Goal: Navigation & Orientation: Go to known website

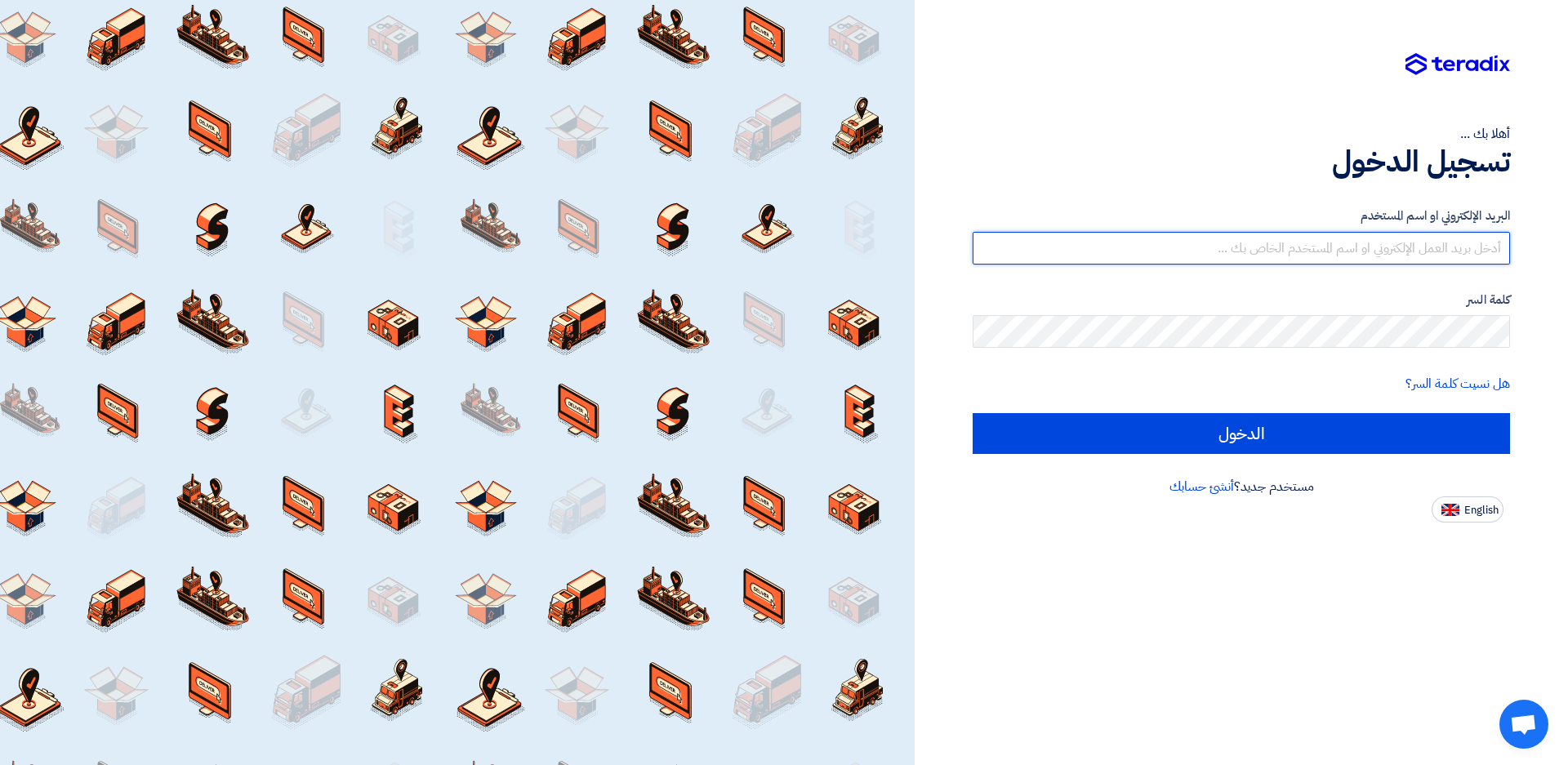
type input "grand.aircool@yahoo.com"
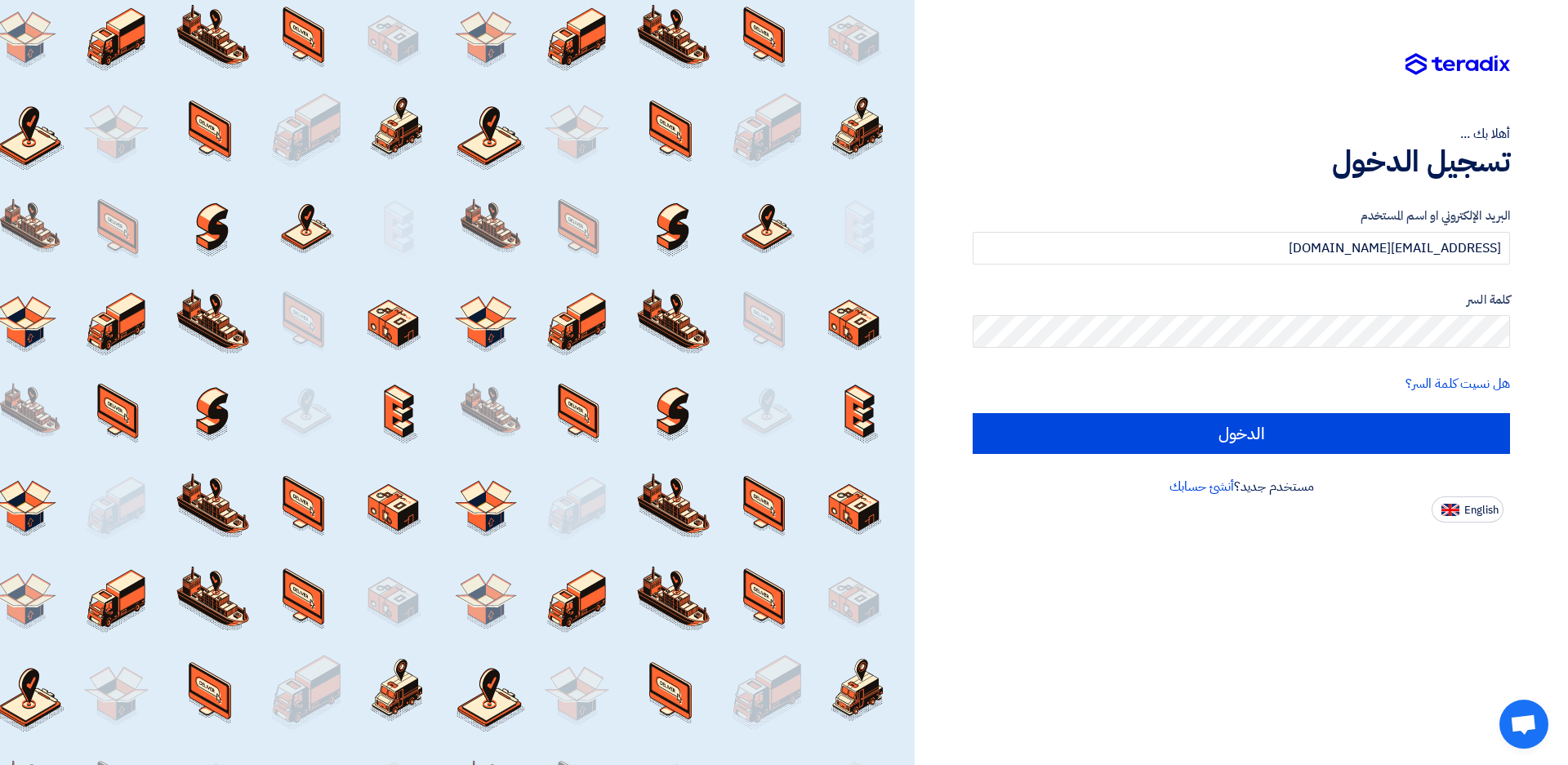
click at [1553, 331] on div "أهلا بك ... تسجيل الدخول البريد الإلكتروني او اسم المستخدم grand.aircool@yahoo.…" at bounding box center [1241, 261] width 629 height 522
drag, startPoint x: 1447, startPoint y: 350, endPoint x: 1520, endPoint y: 270, distance: 108.3
click at [1520, 270] on div "أهلا بك ... تسجيل الدخول البريد الإلكتروني او اسم المستخدم grand.aircool@yahoo.…" at bounding box center [1241, 261] width 629 height 522
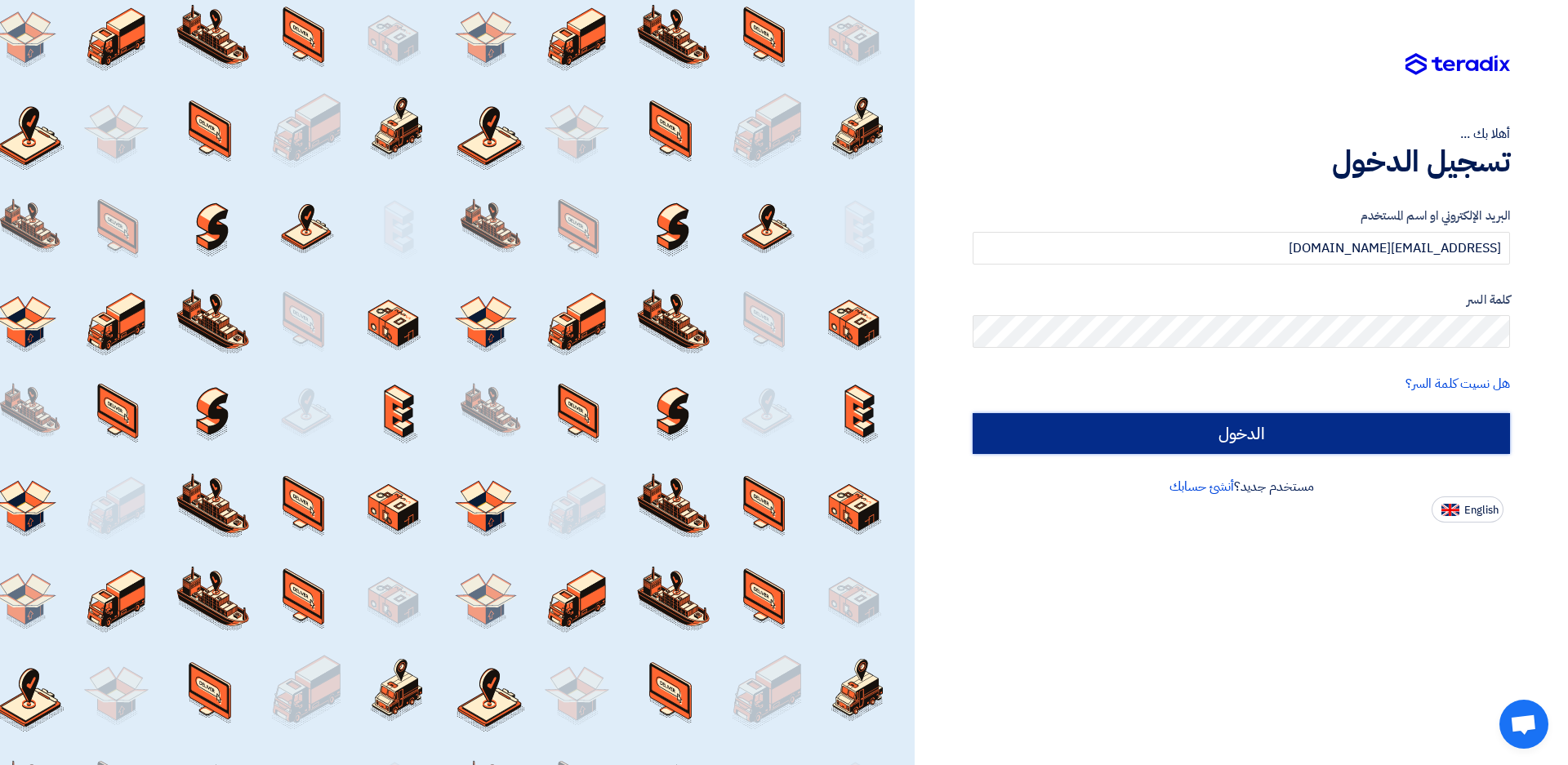
click at [1175, 431] on input "الدخول" at bounding box center [1241, 433] width 538 height 41
